Goal: Transaction & Acquisition: Purchase product/service

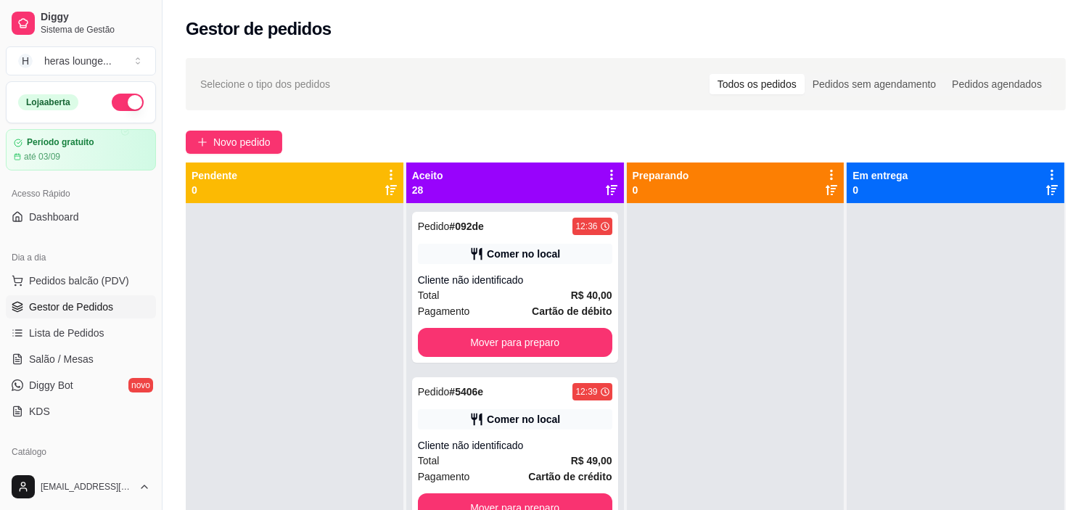
click at [1, 103] on div "Loja aberta Período gratuito até 03/09" at bounding box center [81, 125] width 162 height 89
click at [123, 274] on span "Pedidos balcão (PDV)" at bounding box center [79, 281] width 100 height 15
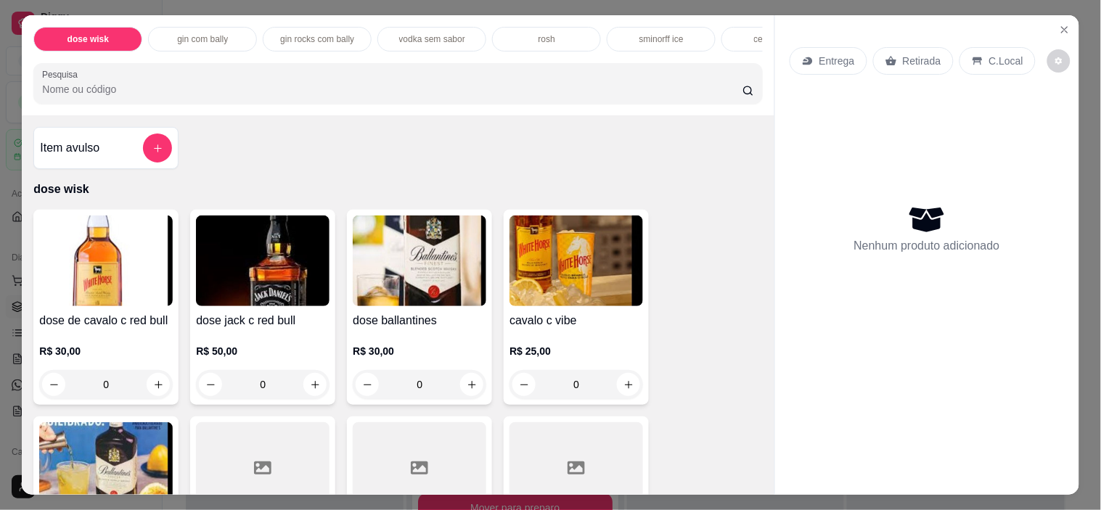
click at [702, 209] on div "Item avulso dose wisk dose de cavalo c red bull R$ 30,00 0 dose jack c red bull…" at bounding box center [398, 304] width 752 height 379
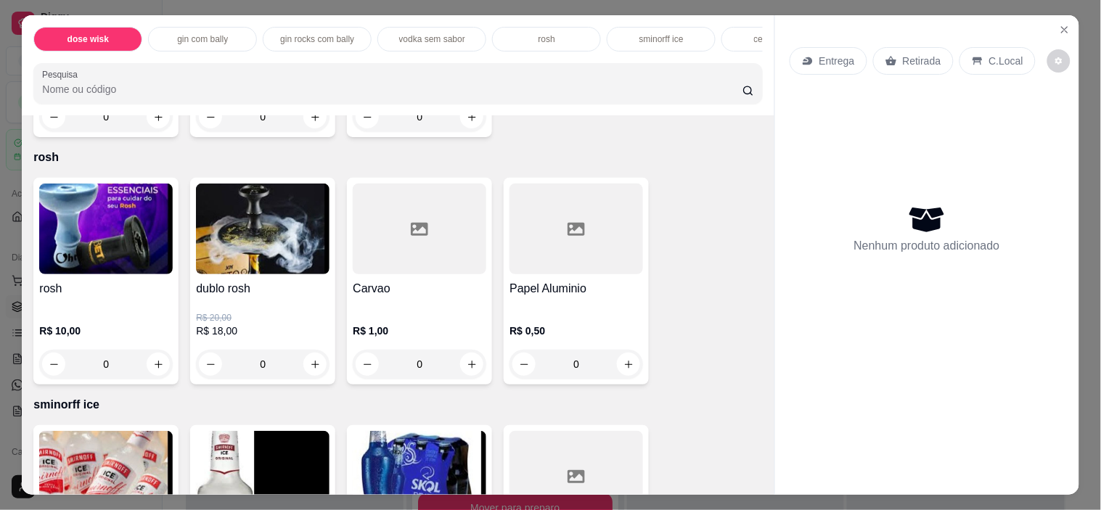
scroll to position [2801, 0]
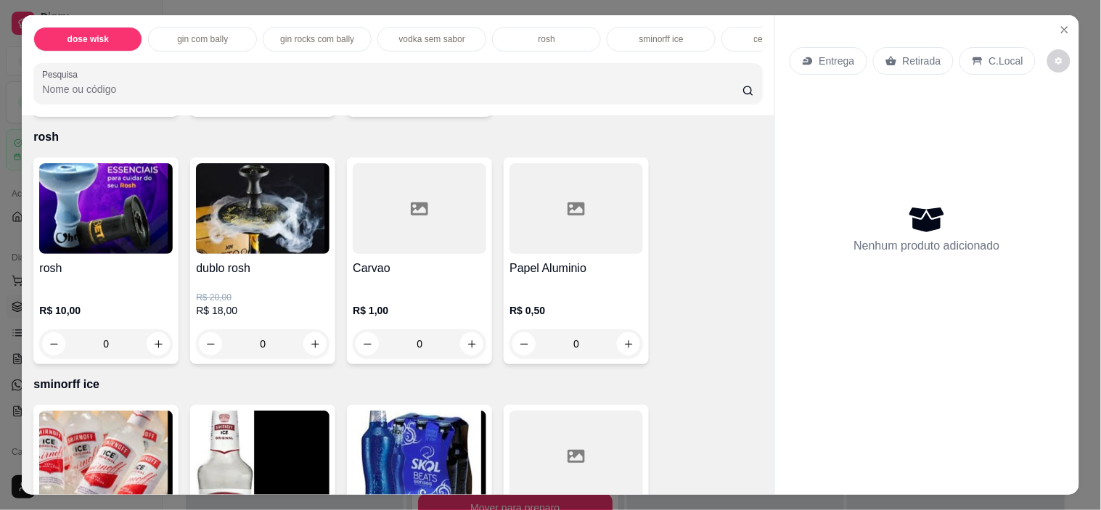
click at [281, 276] on h4 "dublo rosh" at bounding box center [263, 268] width 134 height 17
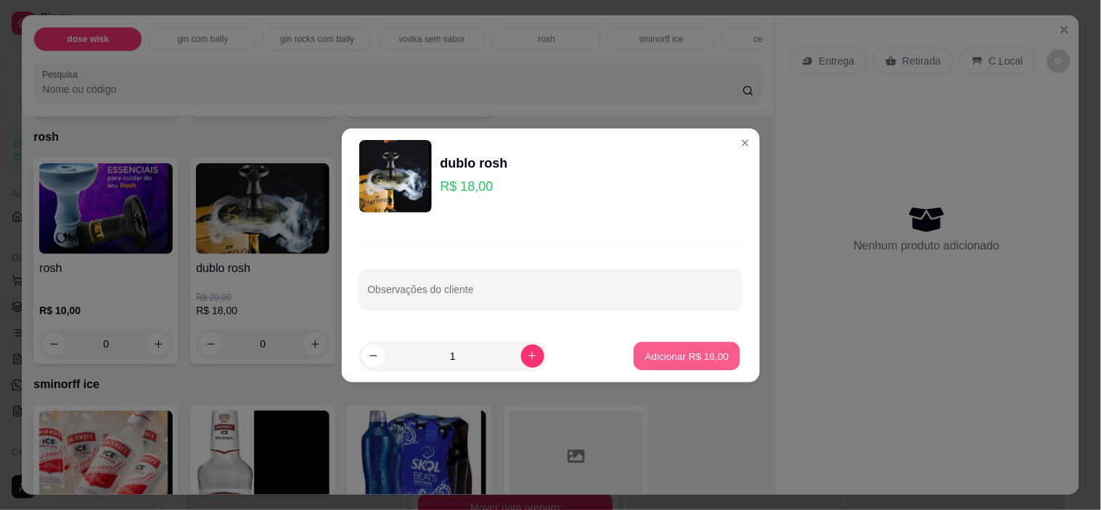
click at [678, 347] on button "Adicionar R$ 18,00" at bounding box center [687, 356] width 107 height 28
type input "1"
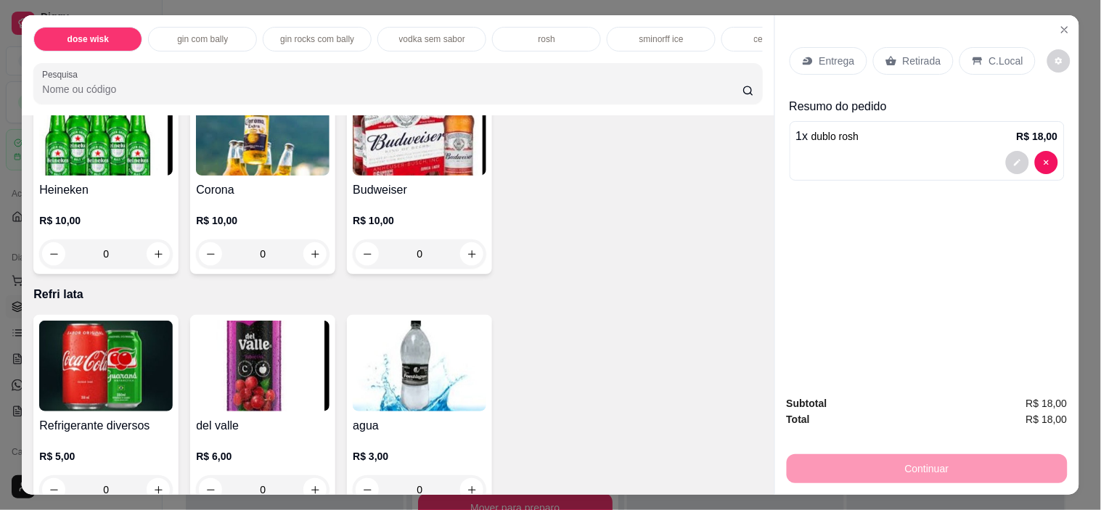
scroll to position [5344, 0]
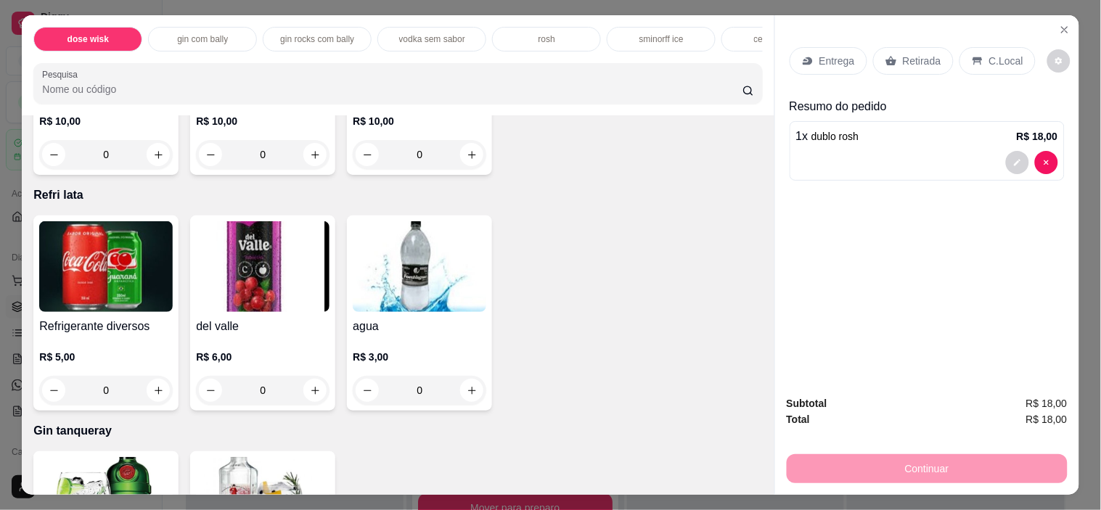
click at [128, 300] on div "Refrigerante diversos R$ 5,00 0" at bounding box center [105, 312] width 145 height 195
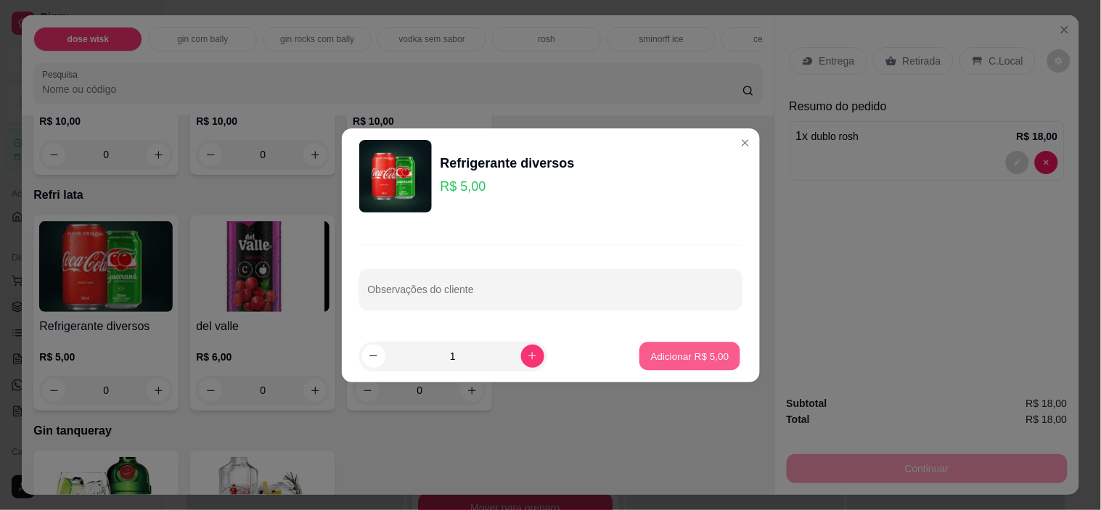
click at [680, 358] on p "Adicionar R$ 5,00" at bounding box center [690, 356] width 78 height 14
type input "1"
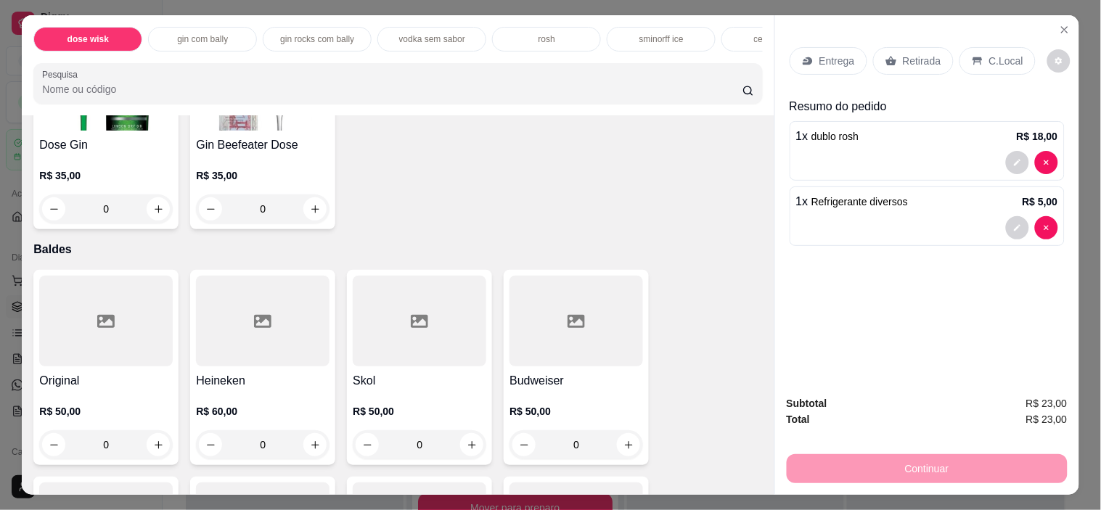
scroll to position [5781, 0]
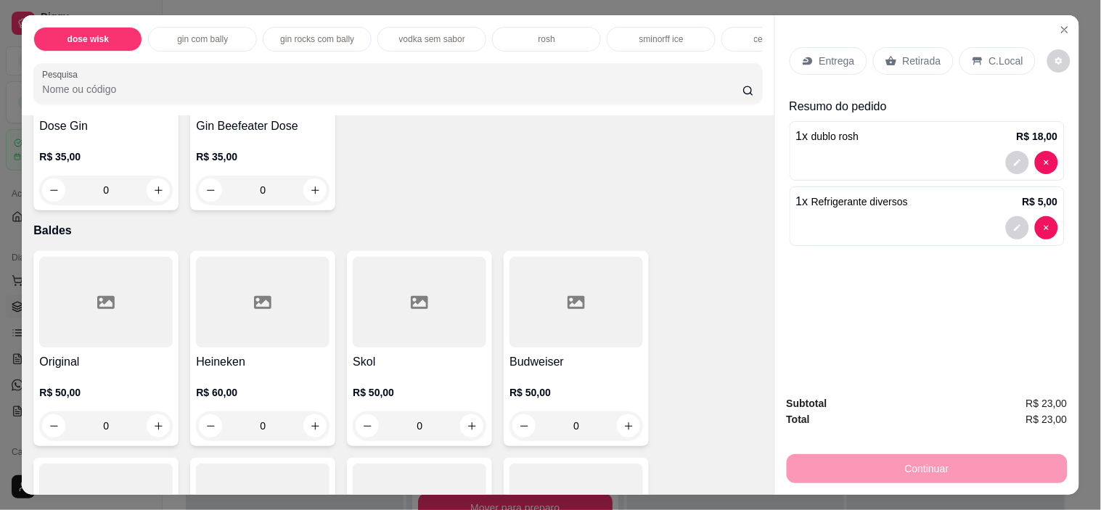
click at [123, 353] on h4 "Original" at bounding box center [106, 361] width 134 height 17
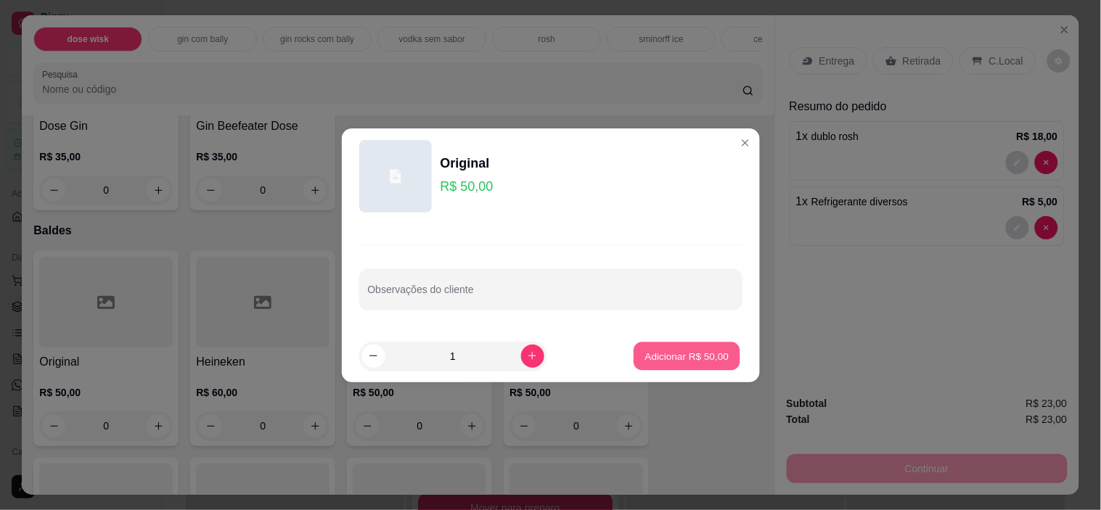
click at [707, 351] on p "Adicionar R$ 50,00" at bounding box center [687, 356] width 84 height 14
type input "1"
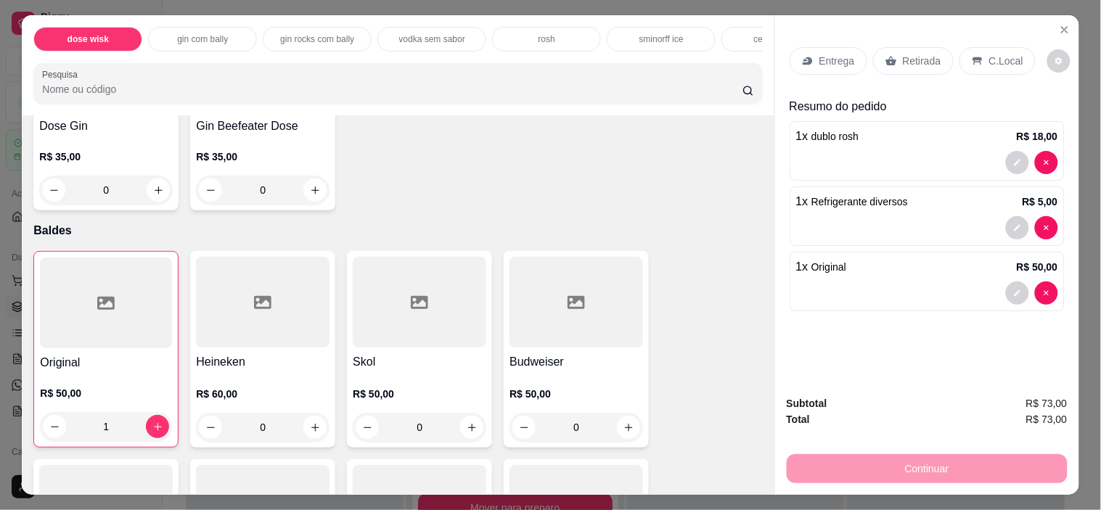
click at [976, 54] on div "C.Local" at bounding box center [997, 61] width 76 height 28
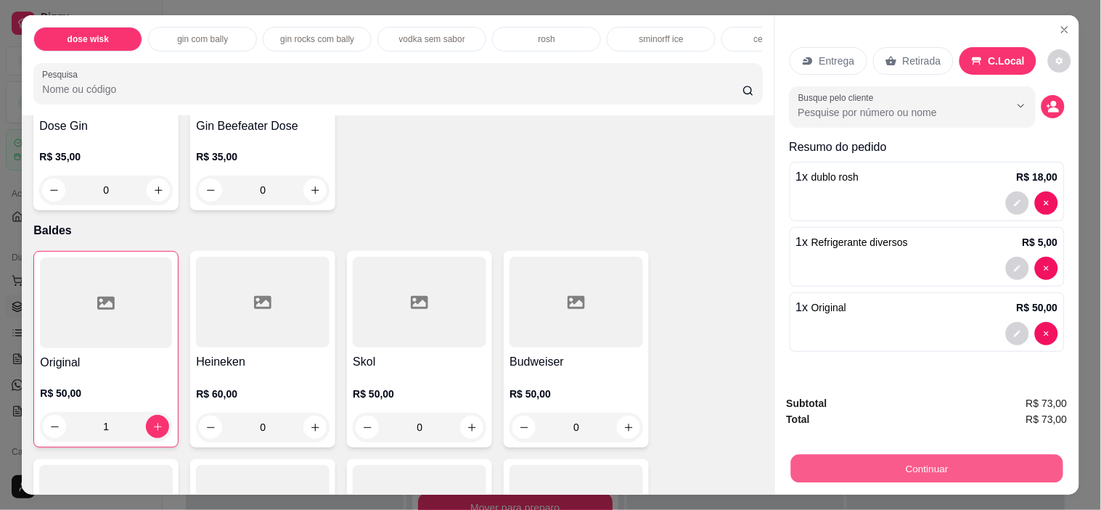
click at [960, 459] on button "Continuar" at bounding box center [926, 469] width 272 height 28
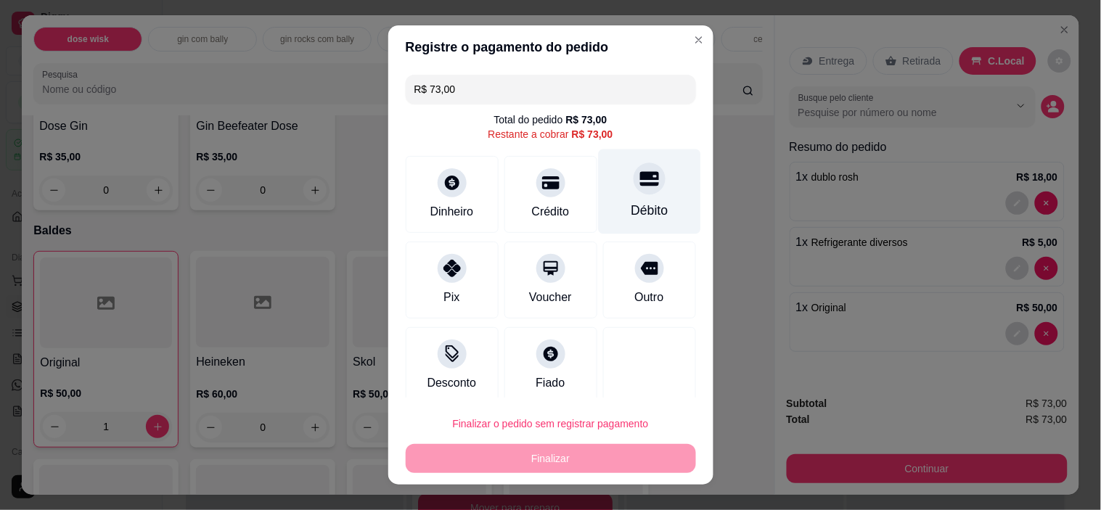
click at [623, 196] on div "Débito" at bounding box center [649, 191] width 102 height 85
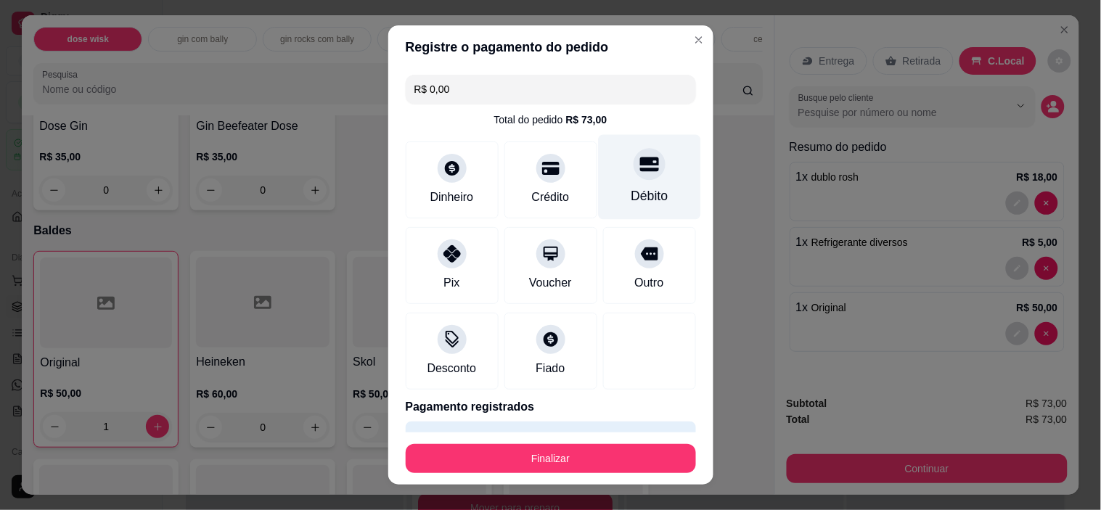
type input "R$ 0,00"
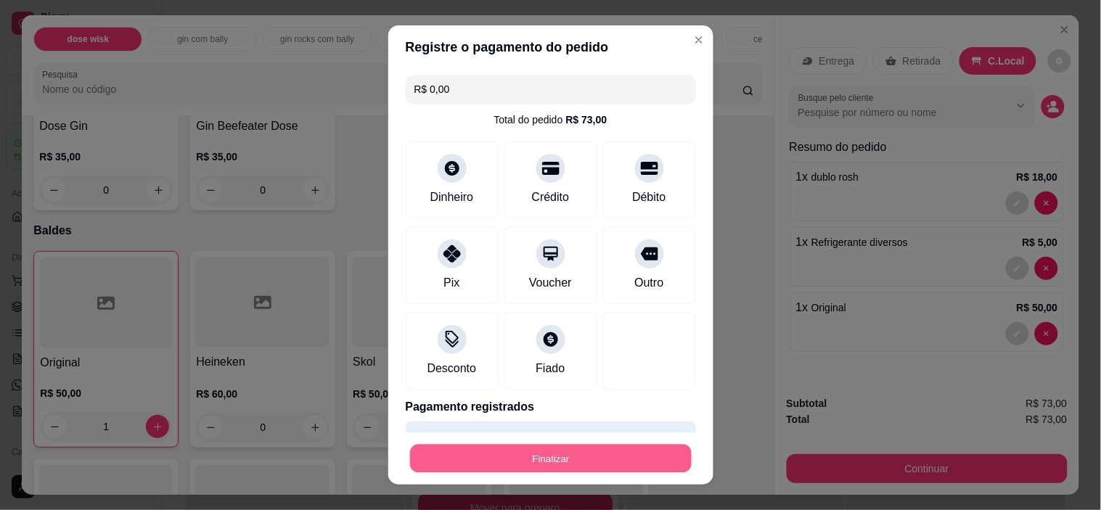
click at [560, 459] on button "Finalizar" at bounding box center [551, 458] width 282 height 28
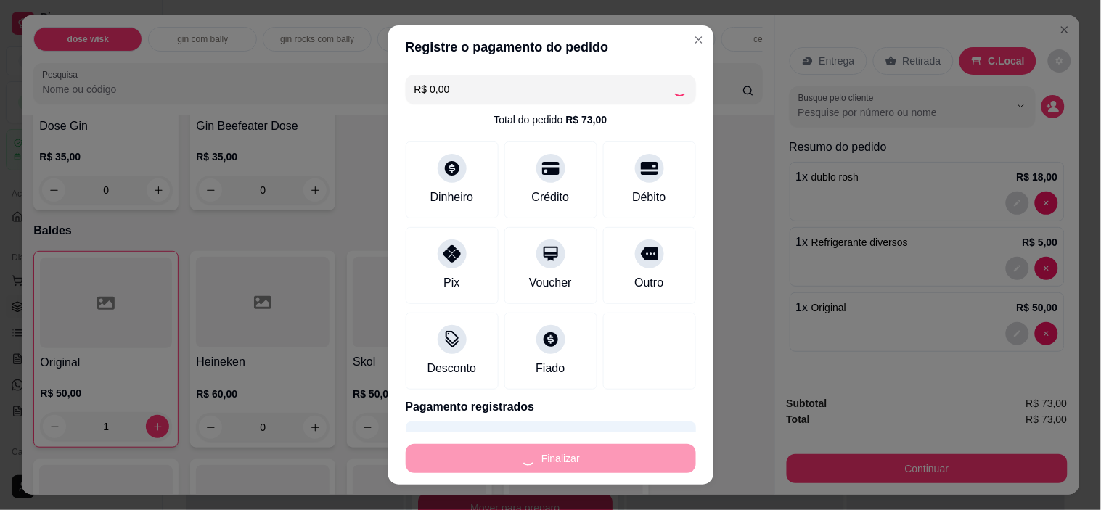
type input "0"
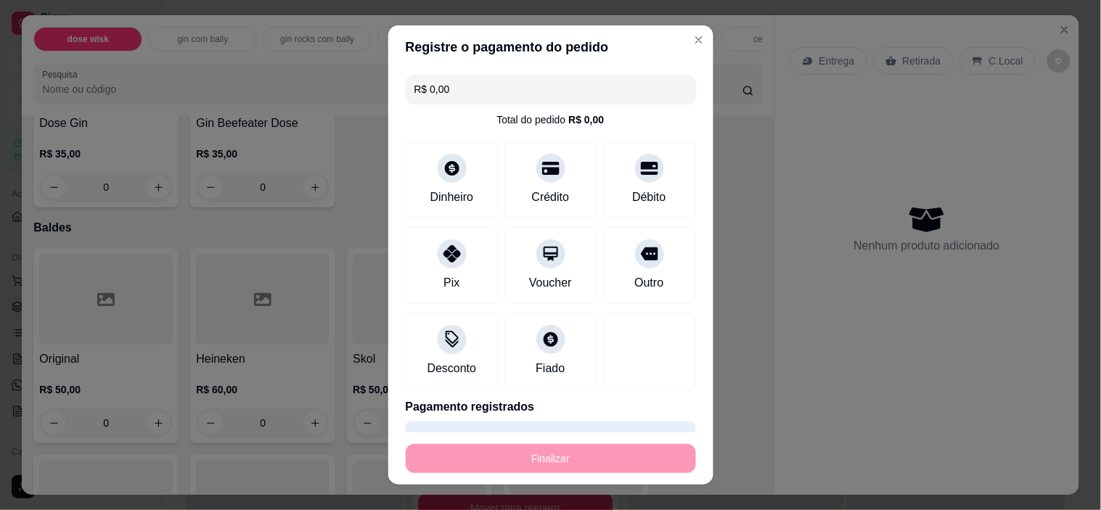
type input "-R$ 73,00"
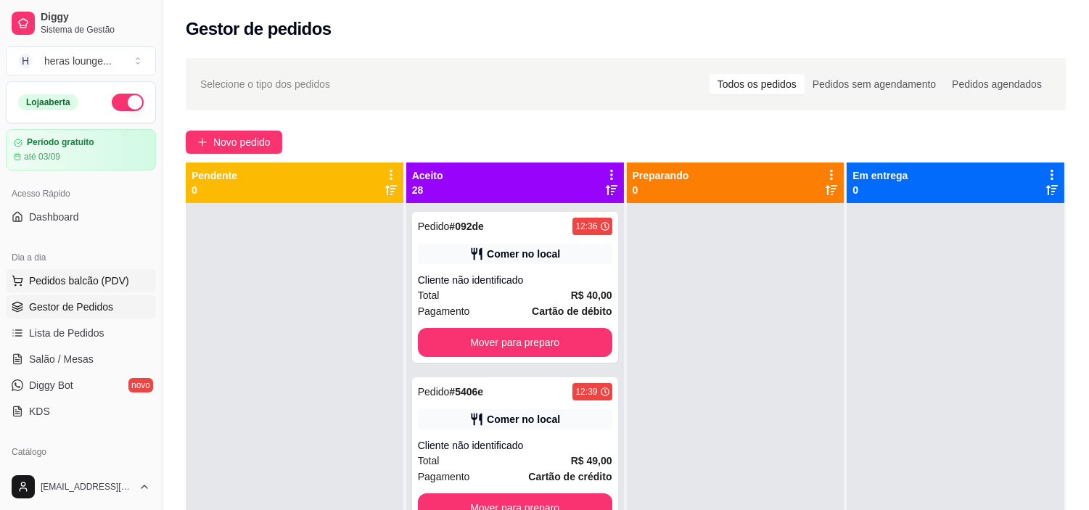
click at [127, 271] on button "Pedidos balcão (PDV)" at bounding box center [81, 280] width 150 height 23
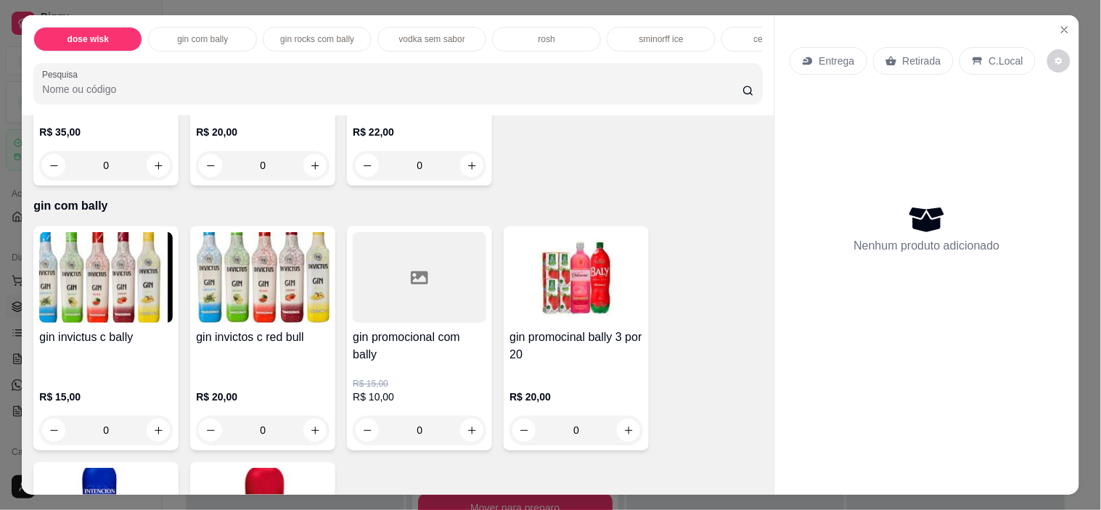
scroll to position [1509, 0]
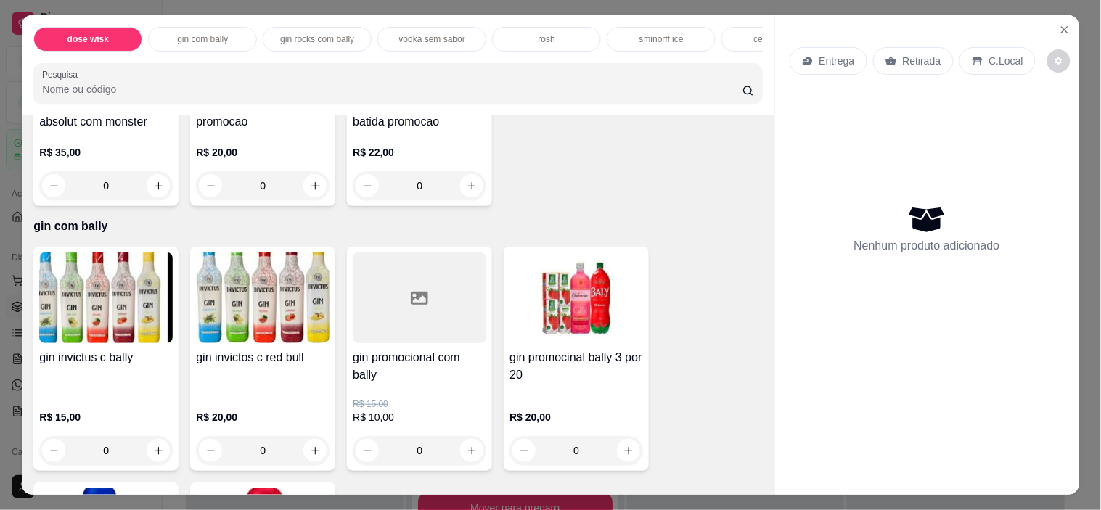
click at [107, 363] on h4 "gin invictus c bally" at bounding box center [106, 357] width 134 height 17
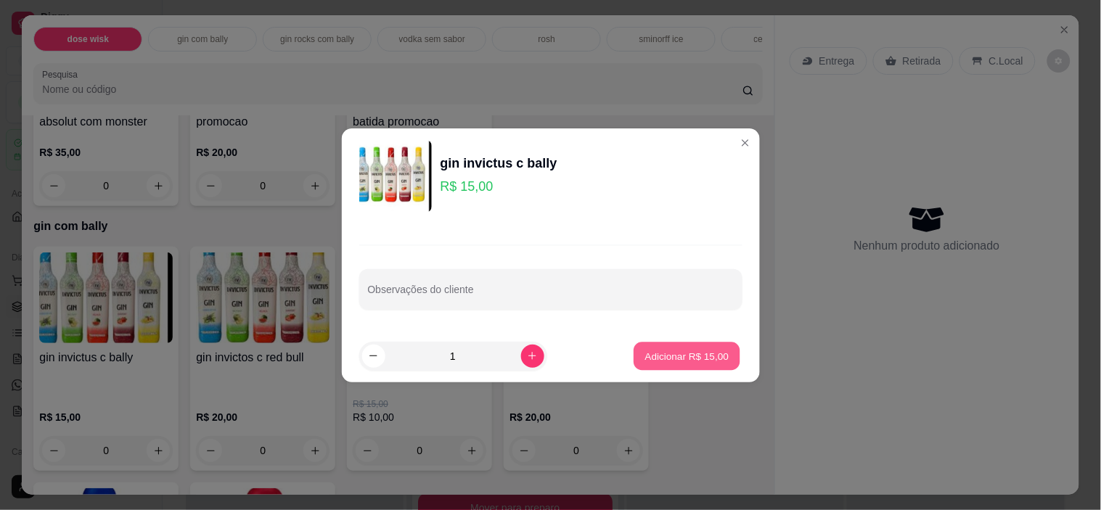
click at [662, 353] on p "Adicionar R$ 15,00" at bounding box center [687, 356] width 84 height 14
type input "1"
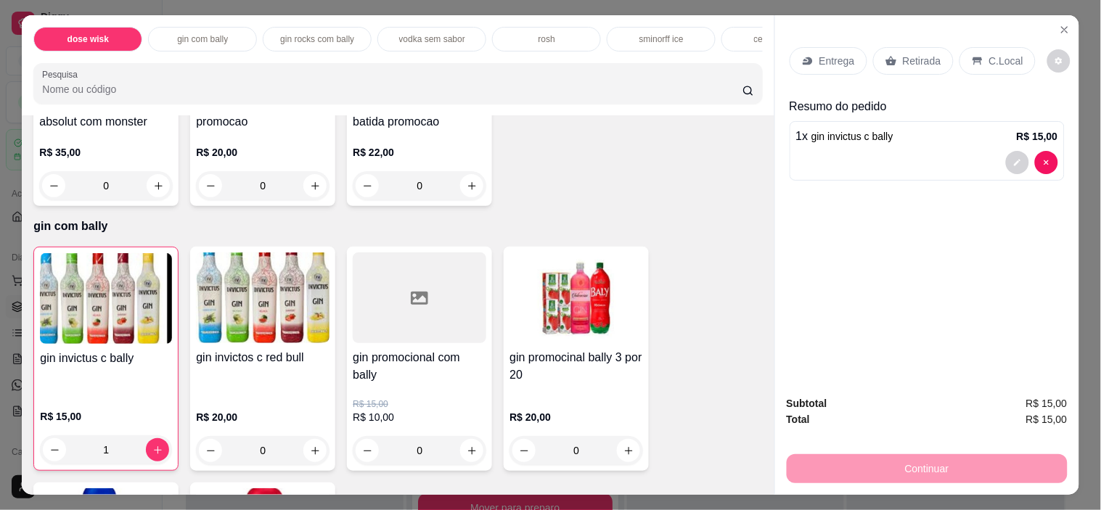
click at [1004, 54] on p "C.Local" at bounding box center [1006, 61] width 34 height 15
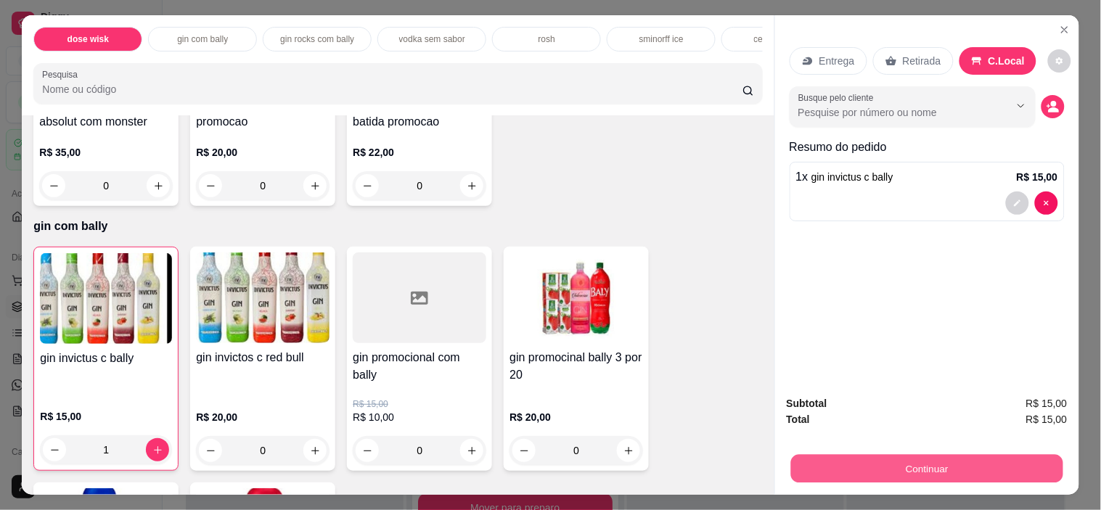
click at [900, 469] on button "Continuar" at bounding box center [926, 469] width 272 height 28
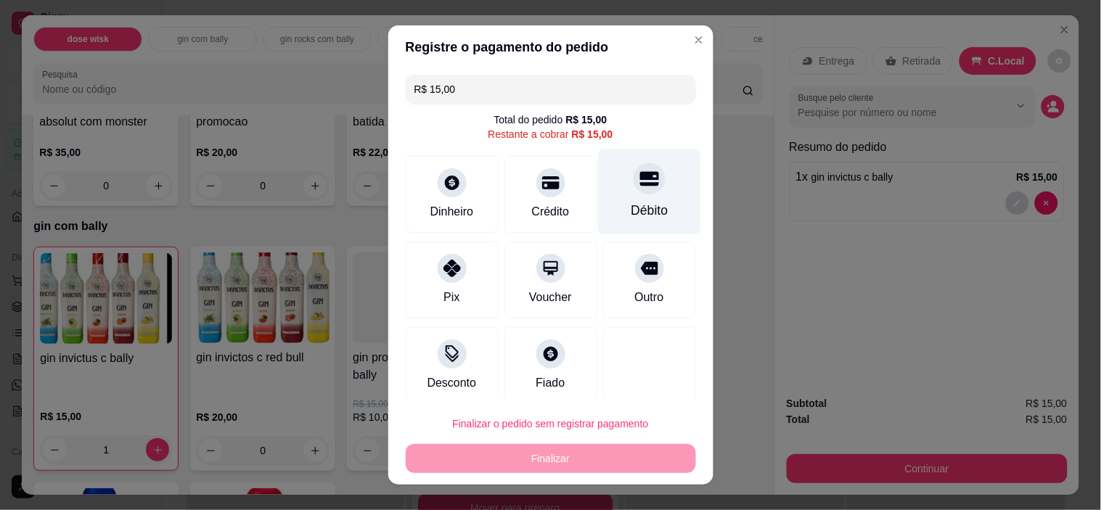
click at [633, 211] on div "Débito" at bounding box center [649, 210] width 37 height 19
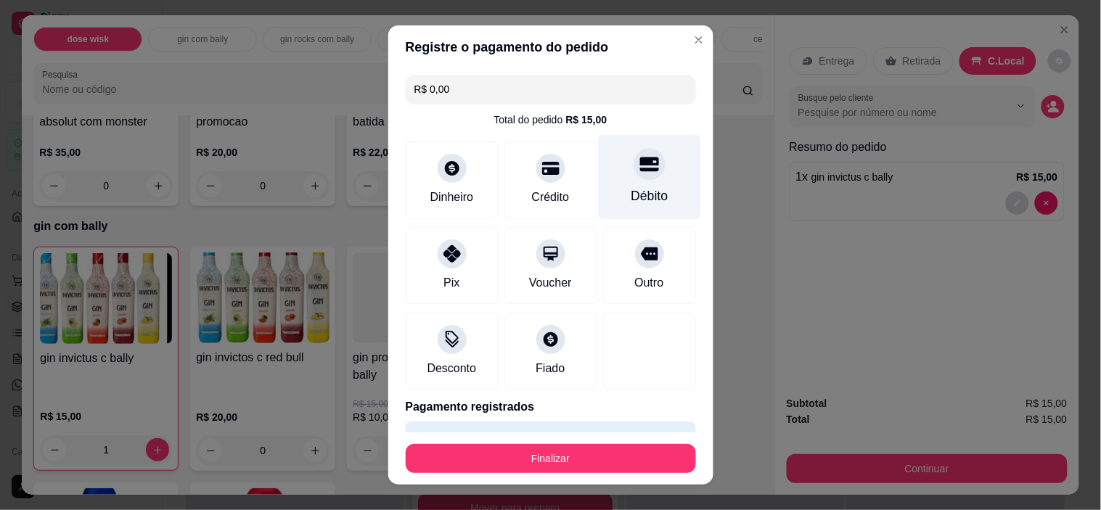
type input "R$ 0,00"
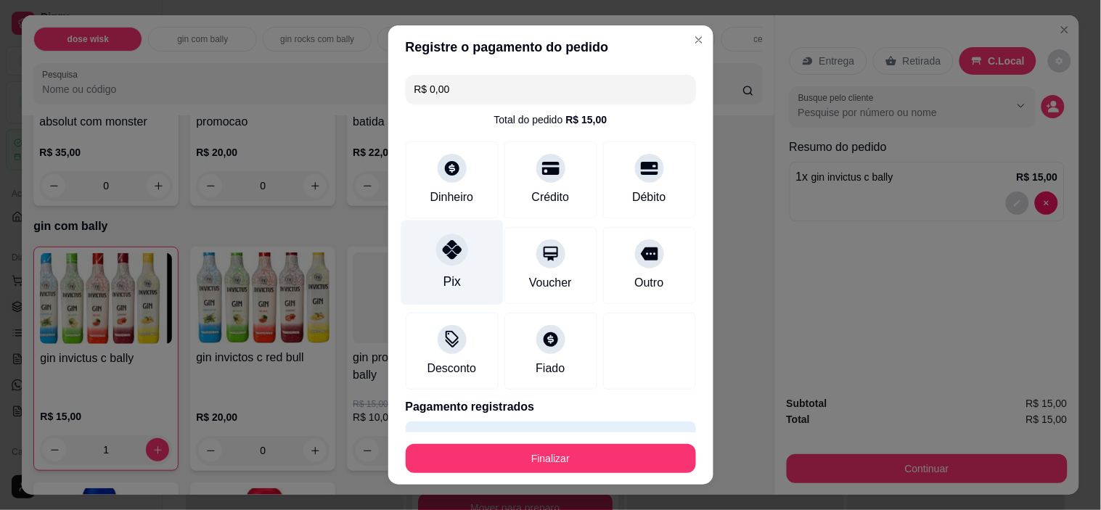
click at [470, 276] on div "Pix" at bounding box center [452, 263] width 102 height 85
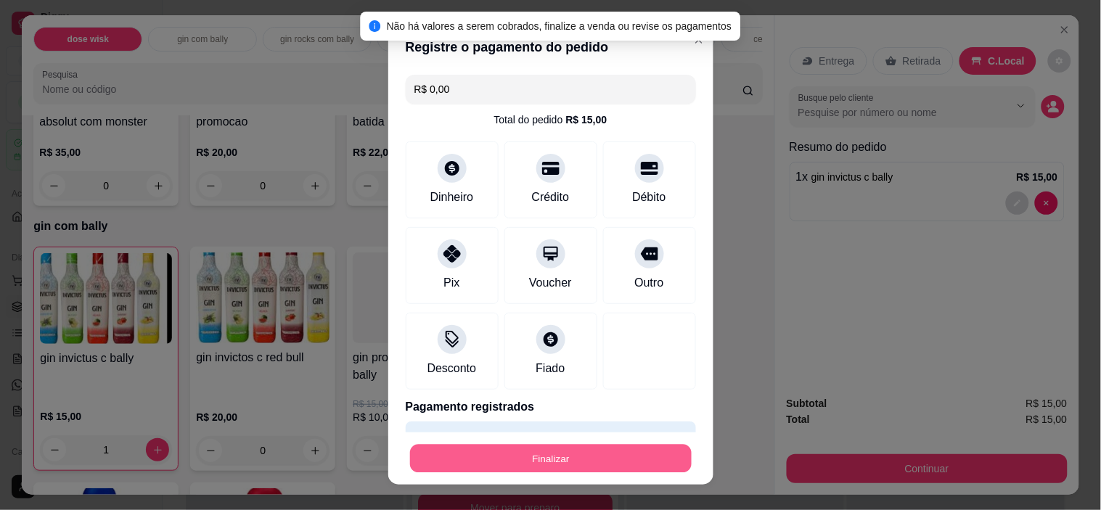
click at [570, 463] on button "Finalizar" at bounding box center [551, 458] width 282 height 28
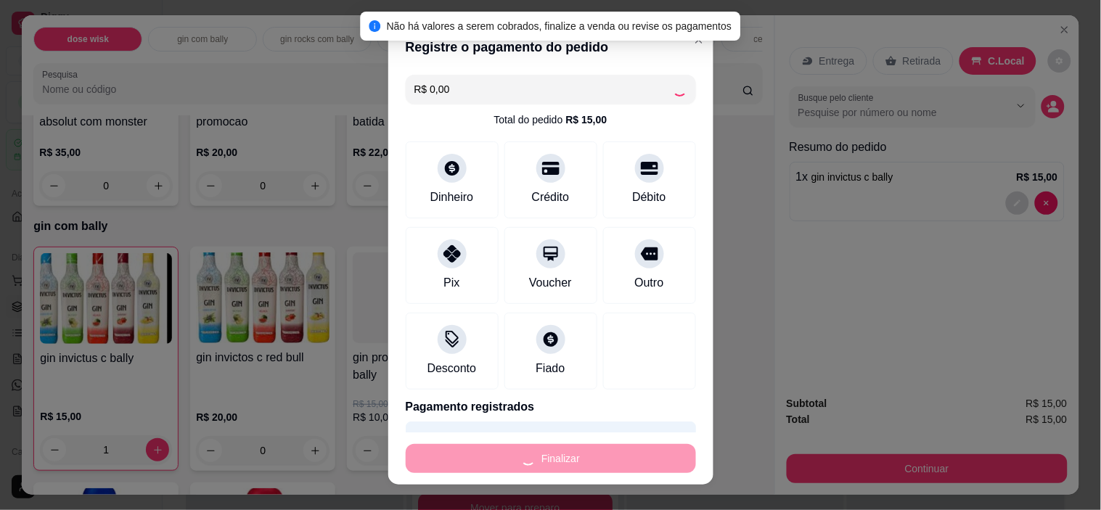
type input "0"
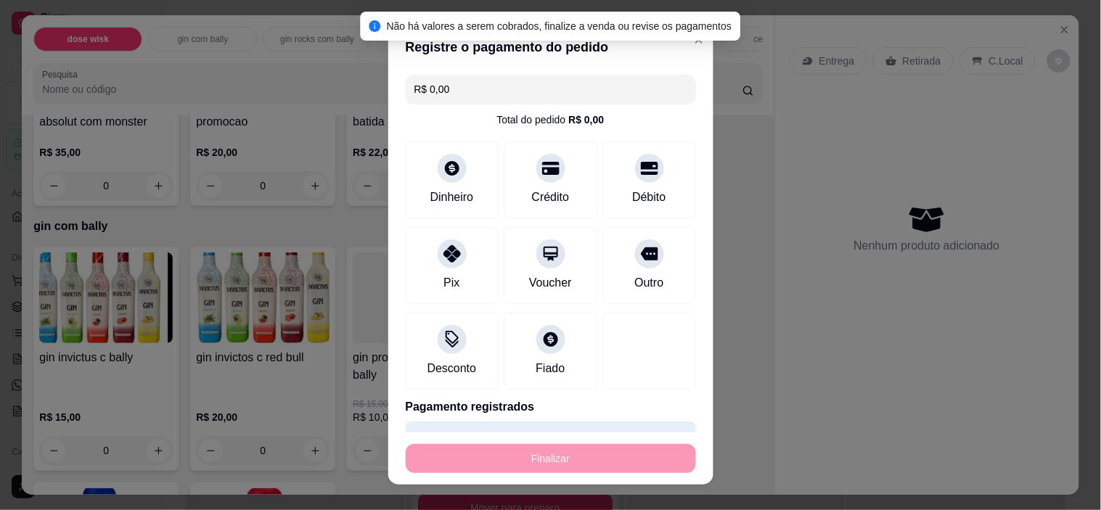
type input "-R$ 15,00"
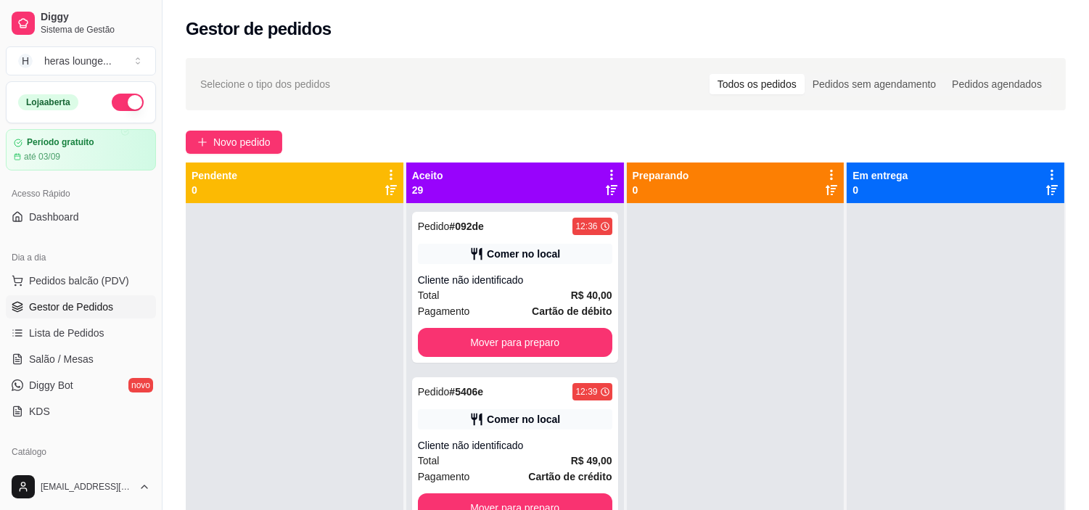
click at [650, 121] on div "Selecione o tipo dos pedidos Todos os pedidos Pedidos sem agendamento Pedidos a…" at bounding box center [626, 369] width 927 height 641
click at [113, 280] on span "Pedidos balcão (PDV)" at bounding box center [79, 281] width 100 height 15
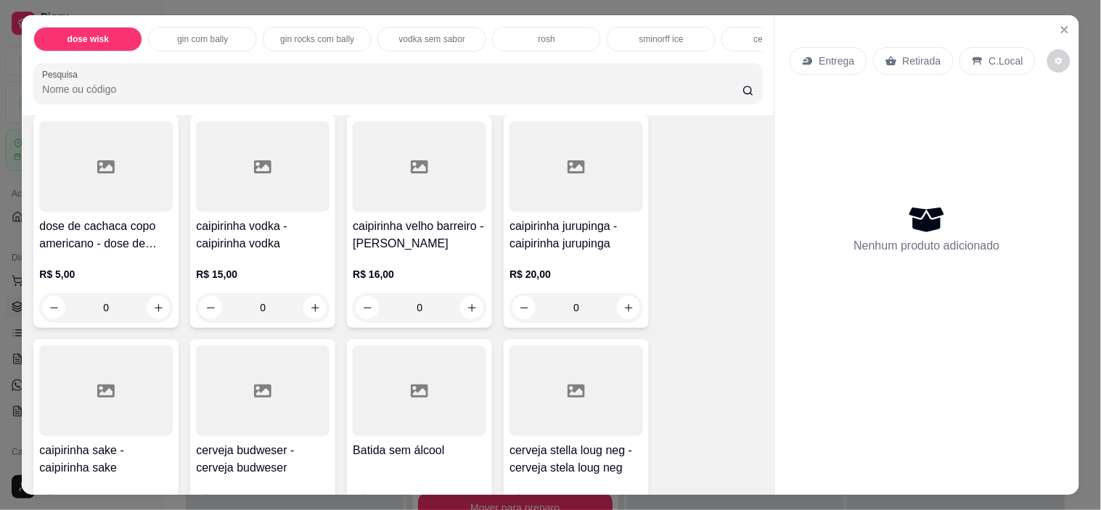
scroll to position [1747, 0]
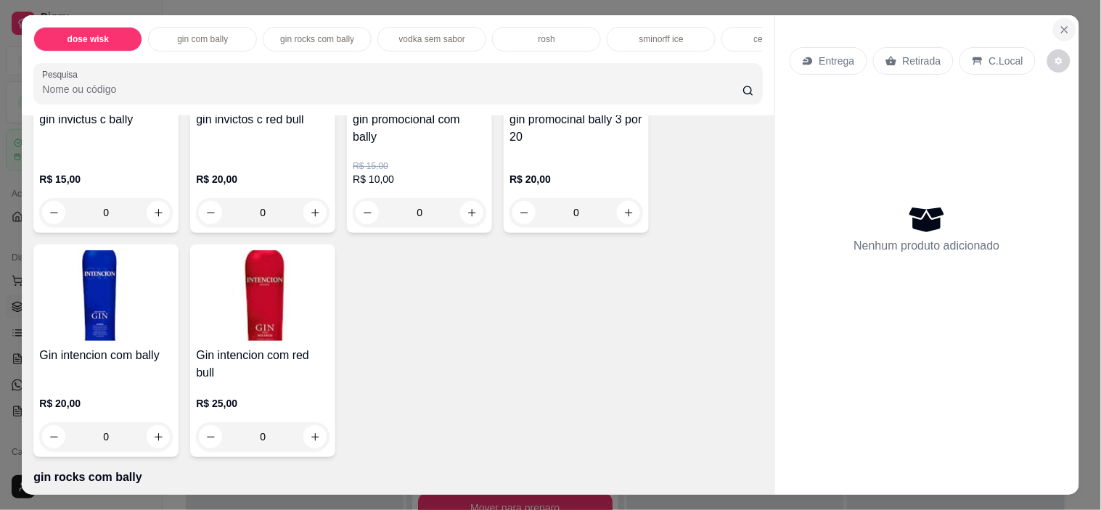
click at [1059, 26] on icon "Close" at bounding box center [1065, 30] width 12 height 12
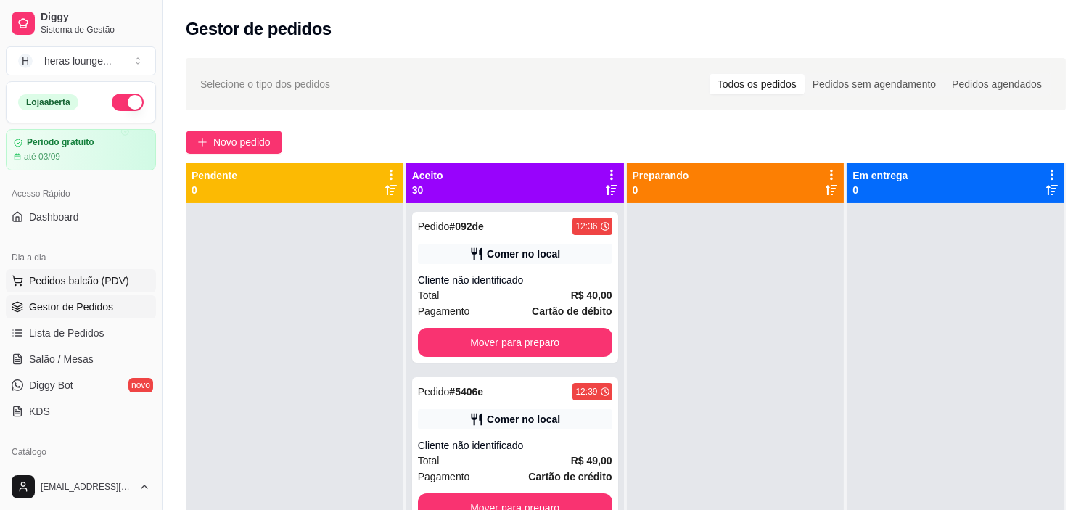
click at [118, 288] on button "Pedidos balcão (PDV)" at bounding box center [81, 280] width 150 height 23
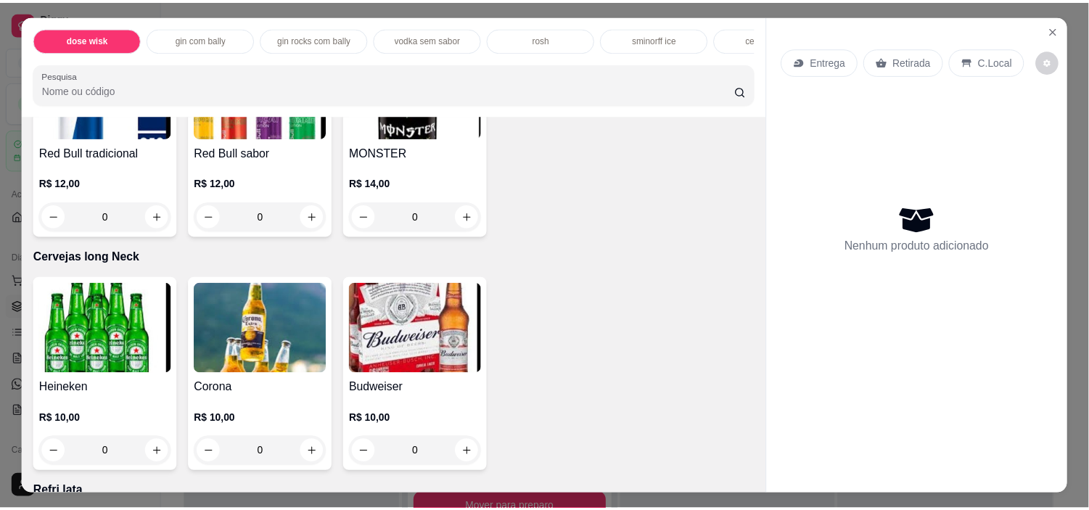
scroll to position [5085, 0]
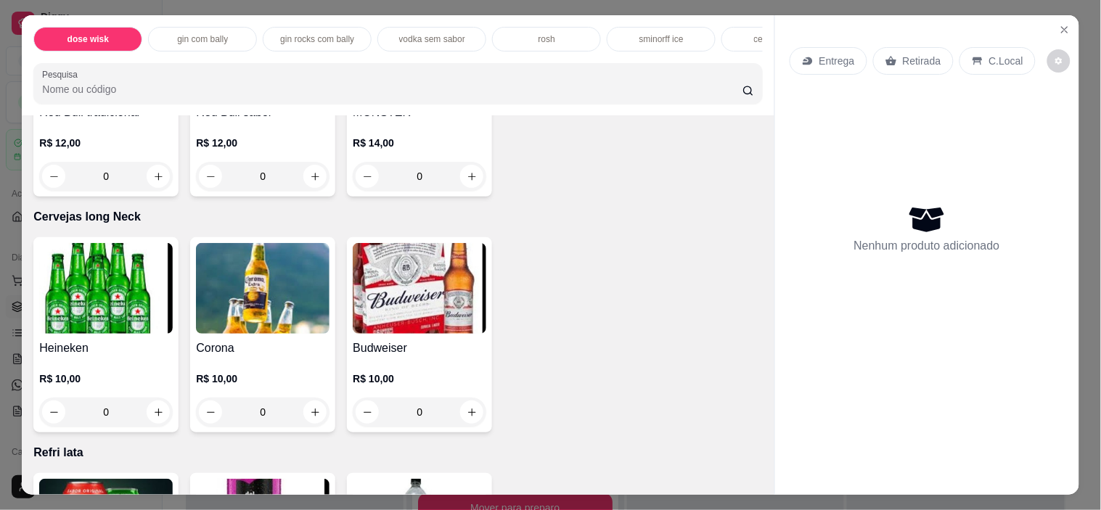
click at [237, 340] on h4 "Corona" at bounding box center [263, 348] width 134 height 17
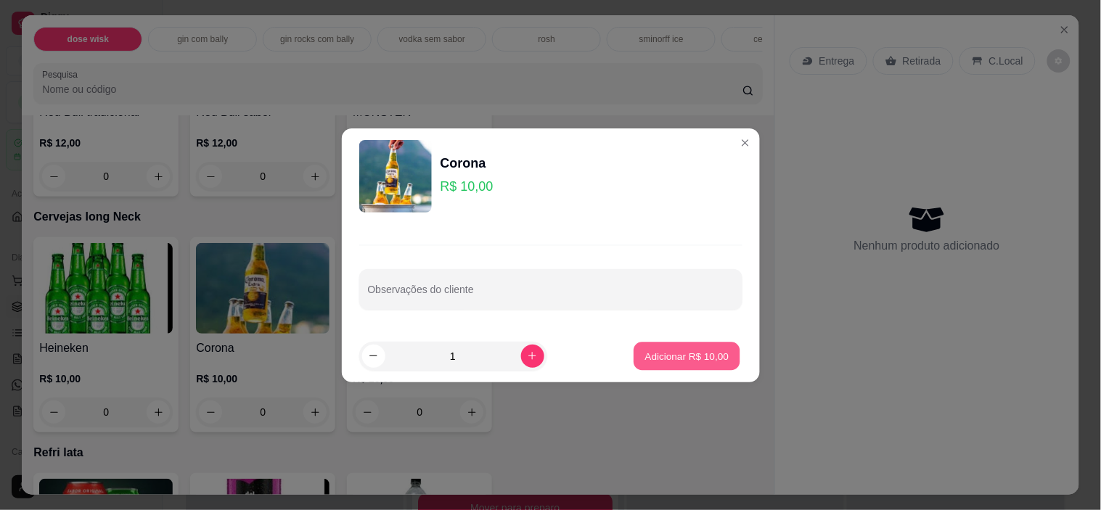
click at [678, 361] on p "Adicionar R$ 10,00" at bounding box center [687, 356] width 84 height 14
type input "1"
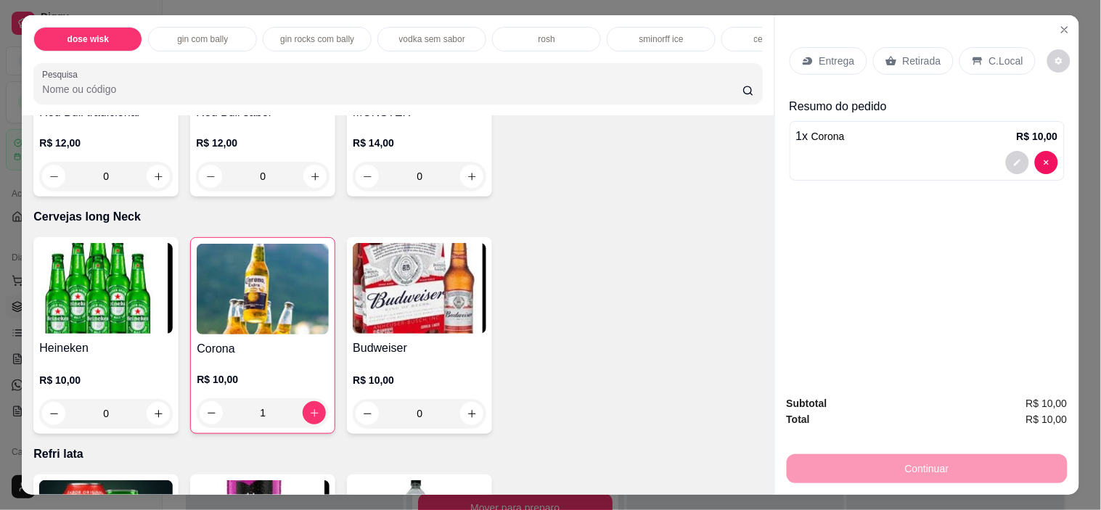
click at [1003, 54] on p "C.Local" at bounding box center [1006, 61] width 34 height 15
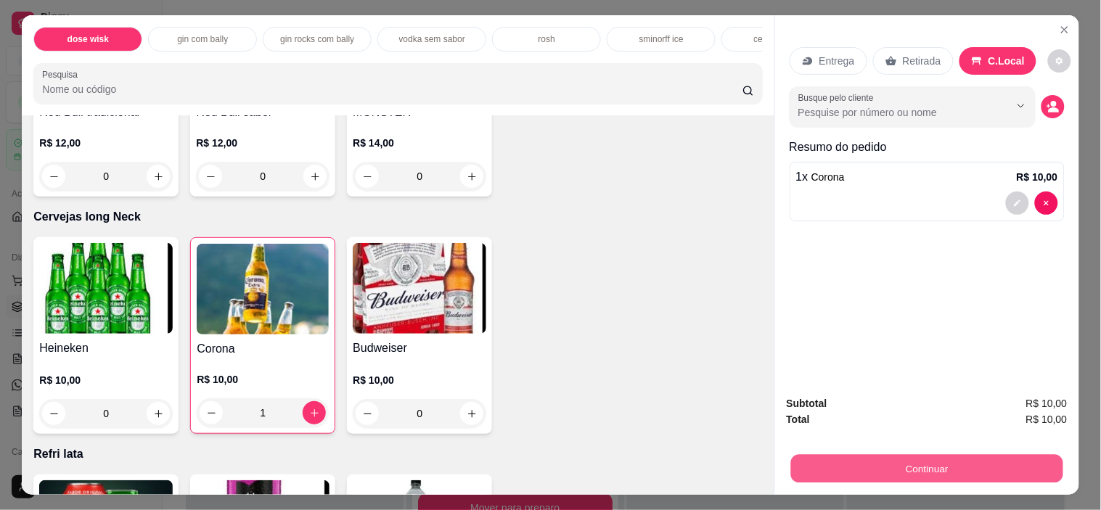
click at [917, 474] on button "Continuar" at bounding box center [926, 469] width 272 height 28
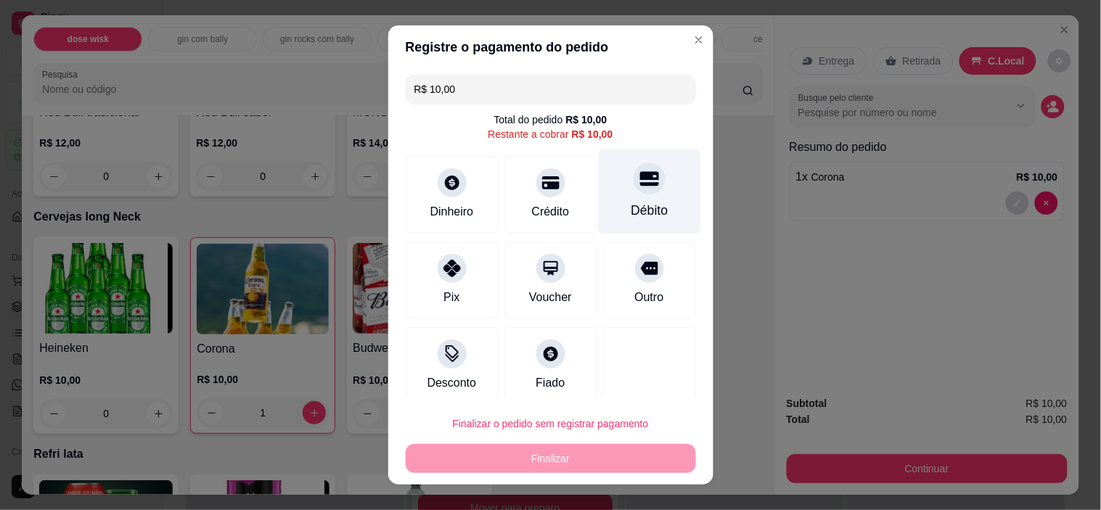
click at [599, 180] on div "Débito" at bounding box center [649, 191] width 102 height 85
type input "R$ 0,00"
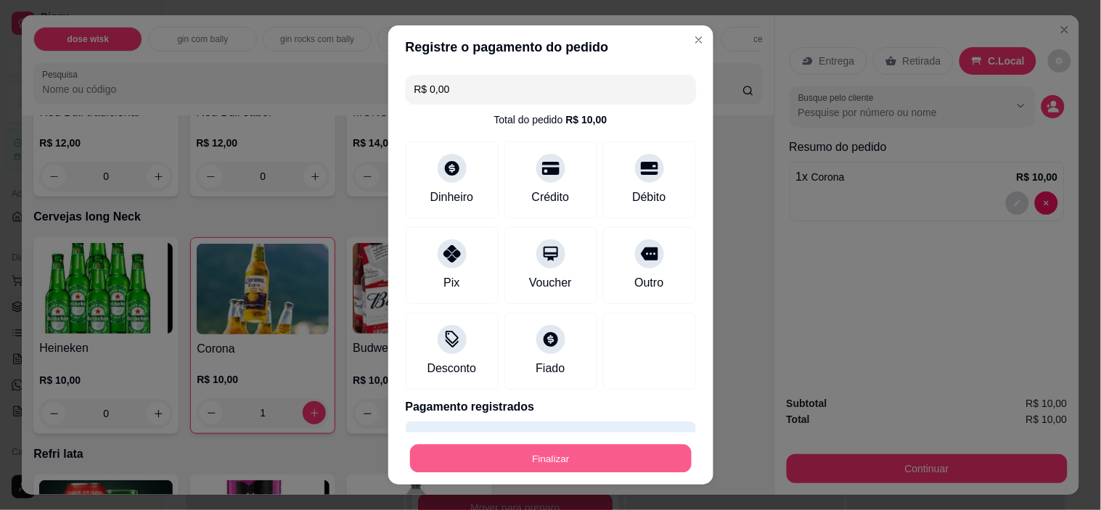
click at [591, 459] on button "Finalizar" at bounding box center [551, 458] width 282 height 28
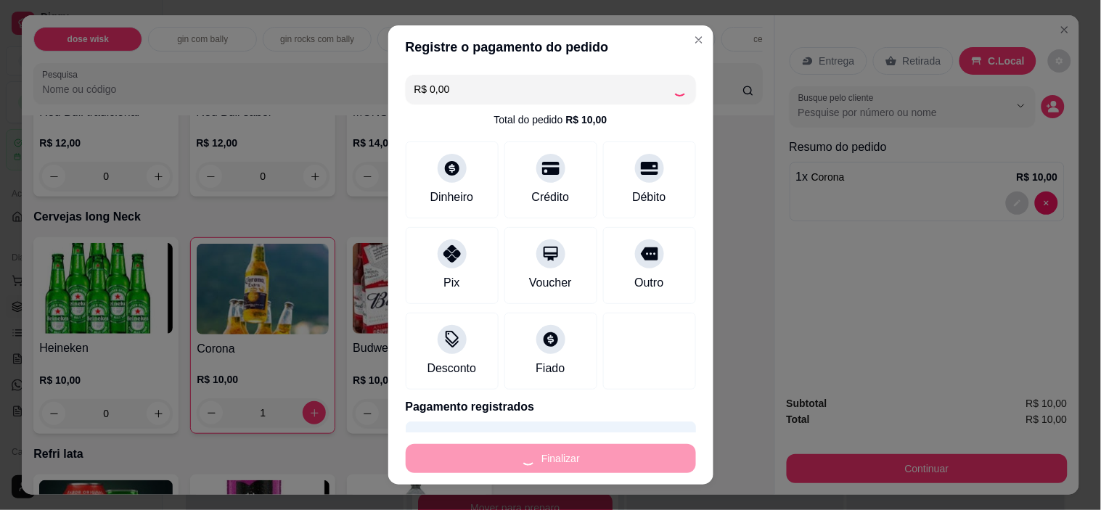
type input "0"
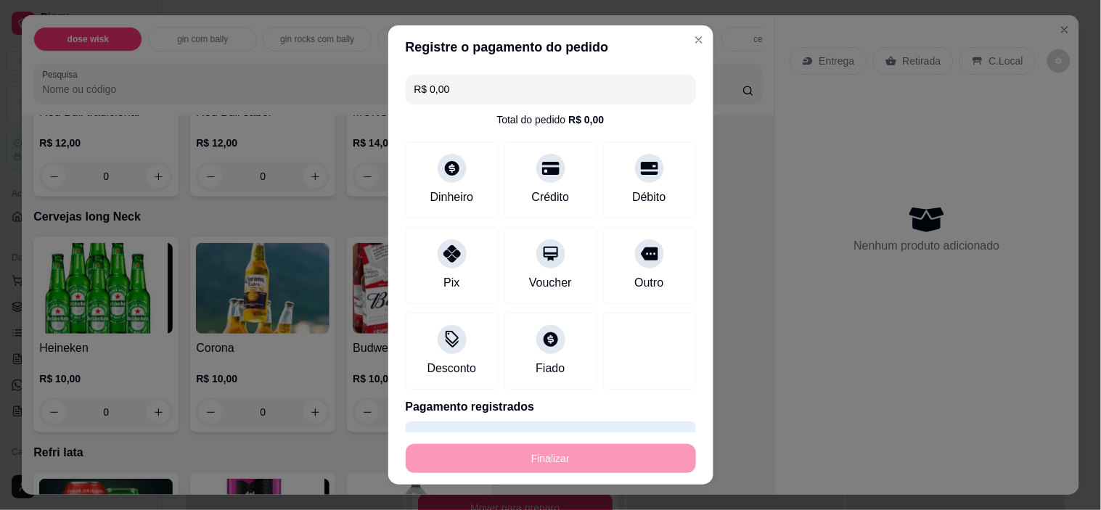
type input "-R$ 10,00"
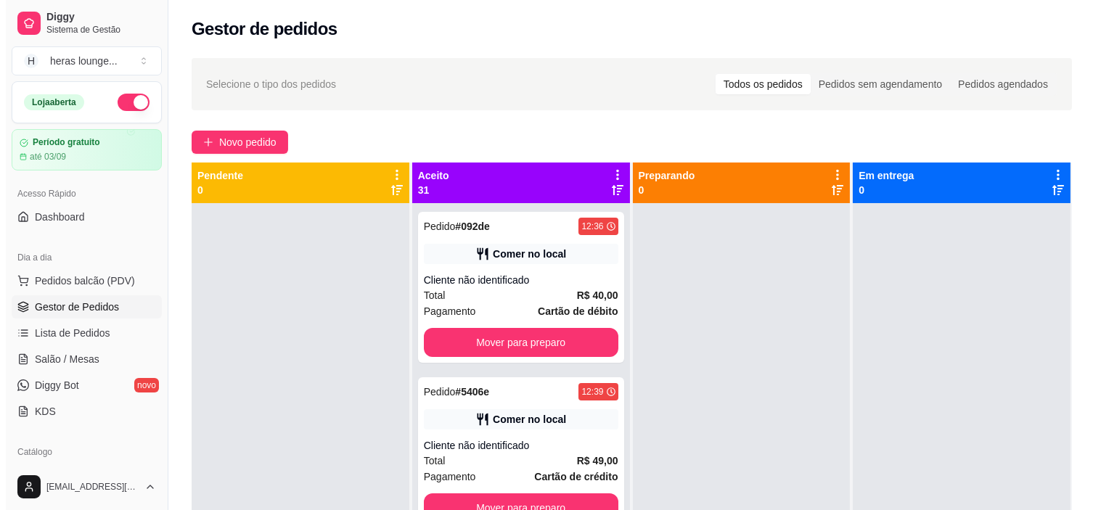
scroll to position [221, 0]
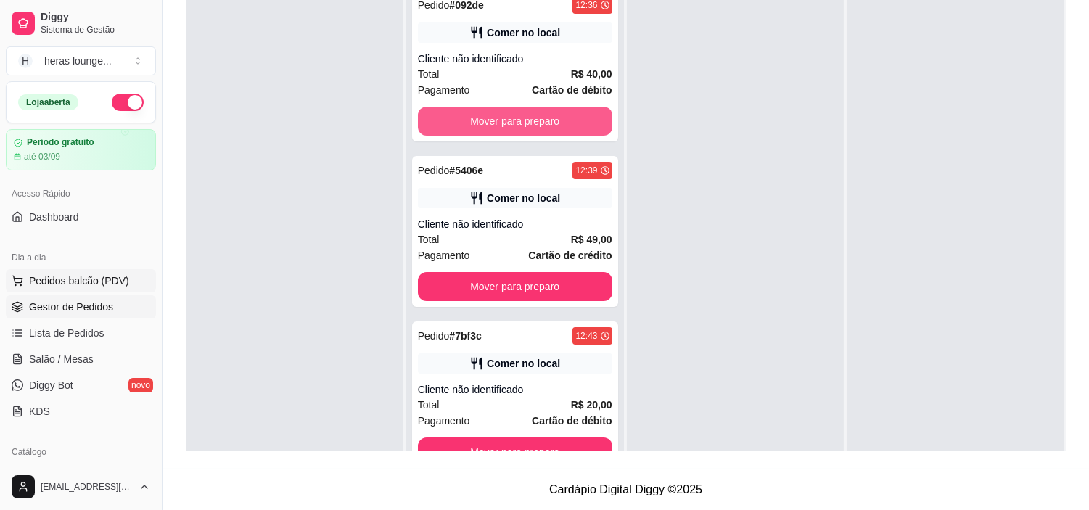
click at [70, 284] on span "Pedidos balcão (PDV)" at bounding box center [79, 281] width 100 height 15
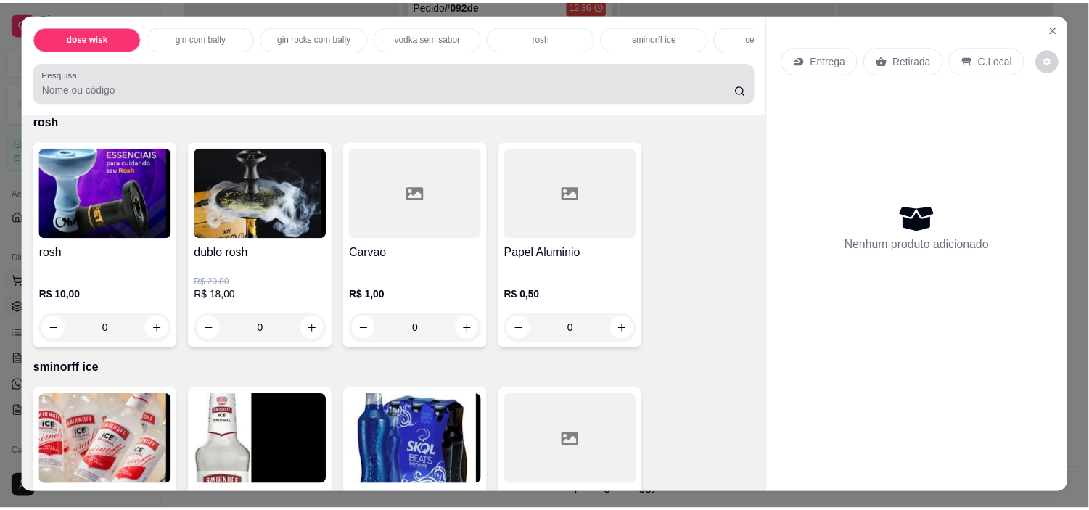
scroll to position [2833, 0]
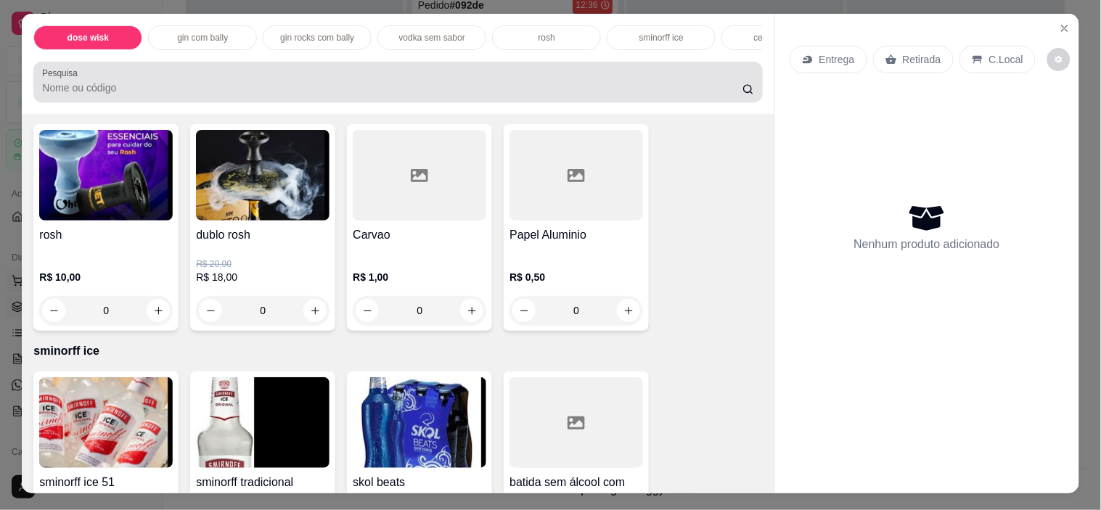
click at [153, 316] on icon "increase-product-quantity" at bounding box center [158, 310] width 11 height 11
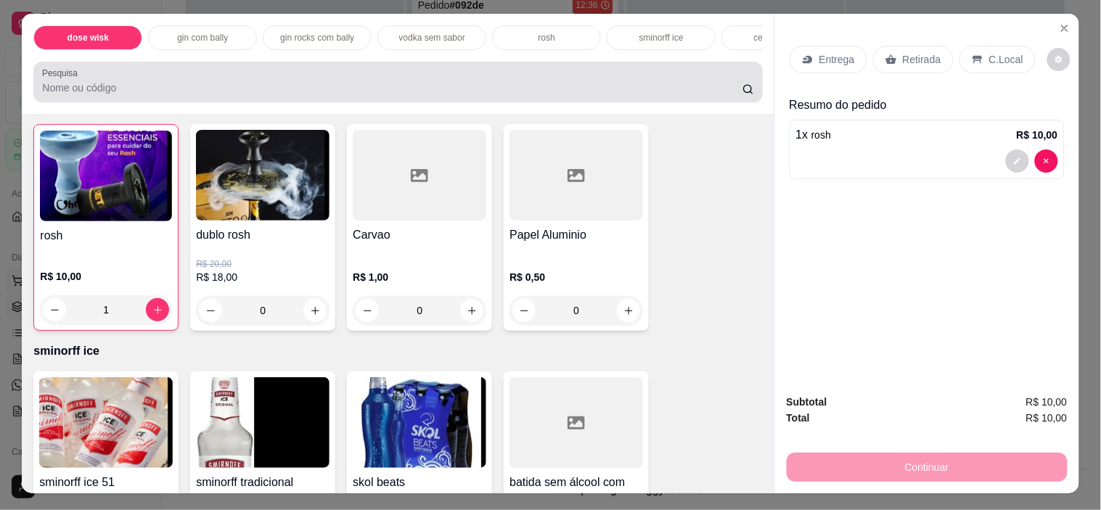
type input "1"
click at [972, 54] on icon at bounding box center [978, 60] width 12 height 12
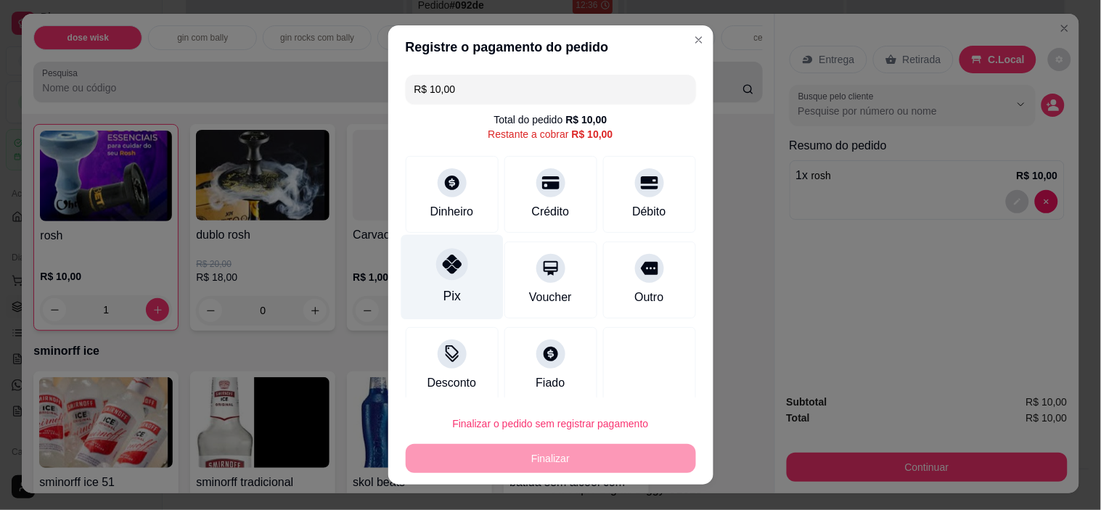
click at [446, 303] on div "Pix" at bounding box center [451, 296] width 17 height 19
type input "R$ 0,00"
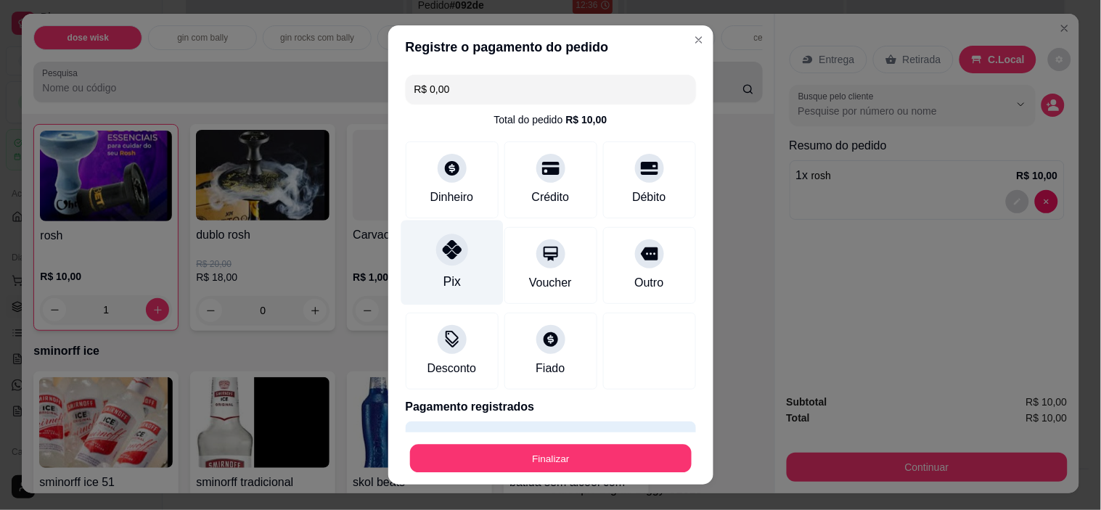
click at [562, 461] on button "Finalizar" at bounding box center [551, 458] width 282 height 28
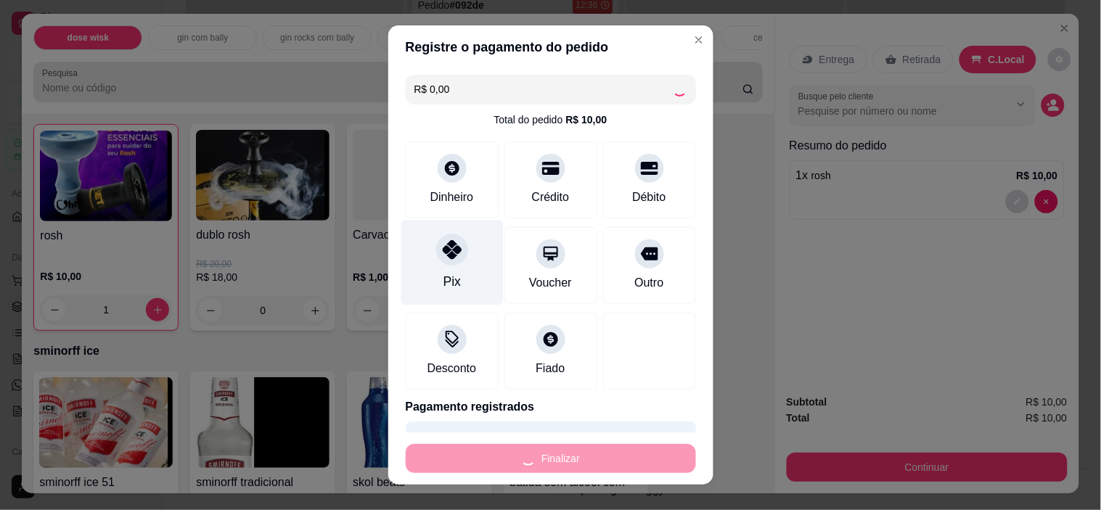
type input "0"
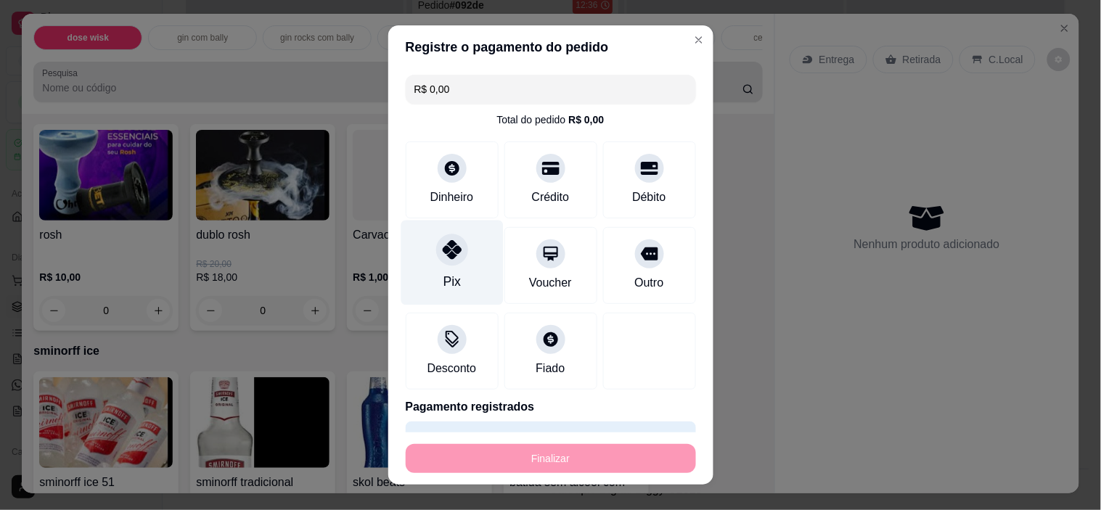
type input "-R$ 10,00"
